Goal: Task Accomplishment & Management: Use online tool/utility

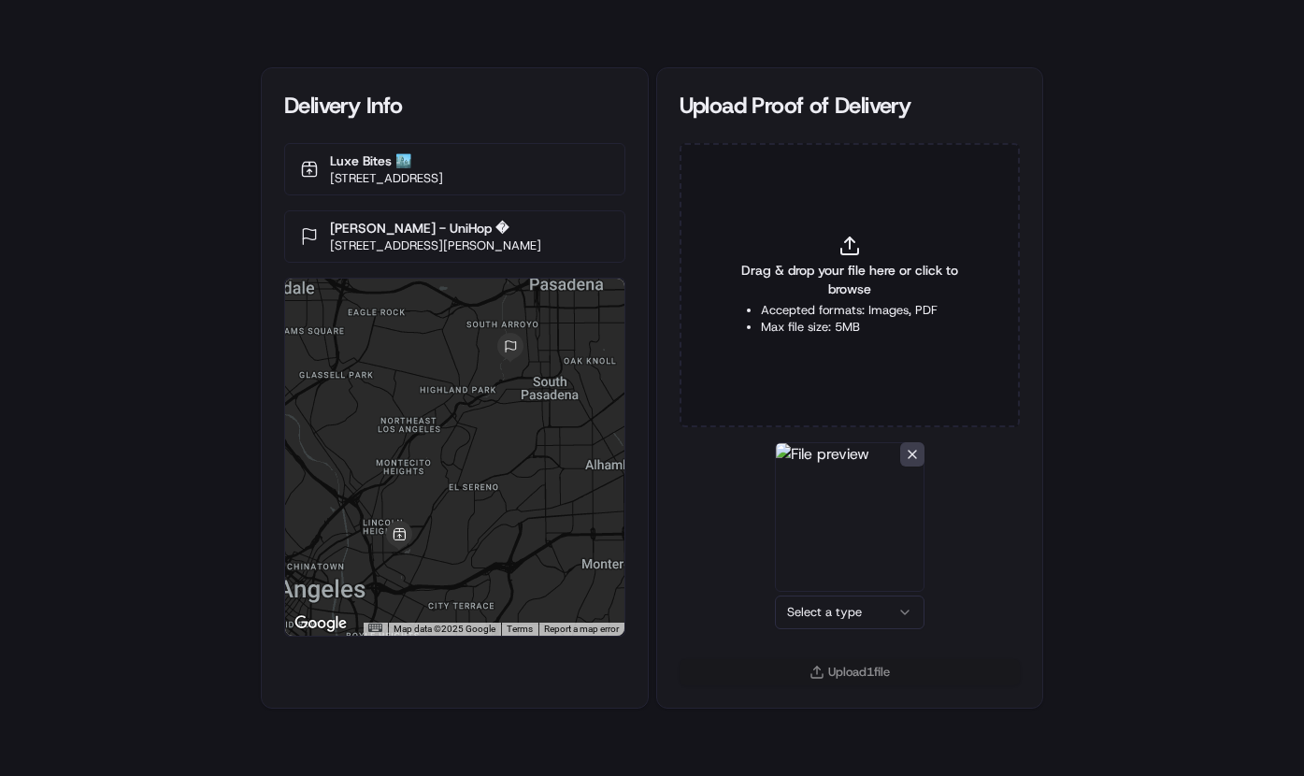
click at [894, 608] on html "Delivery Info Luxe Bites 🏙️ 3317 N Mission Rd k1, Los Angeles, CA 90031, USA An…" at bounding box center [652, 388] width 1304 height 776
click at [859, 664] on button "Upload 1 file" at bounding box center [849, 672] width 341 height 26
